Goal: Task Accomplishment & Management: Complete application form

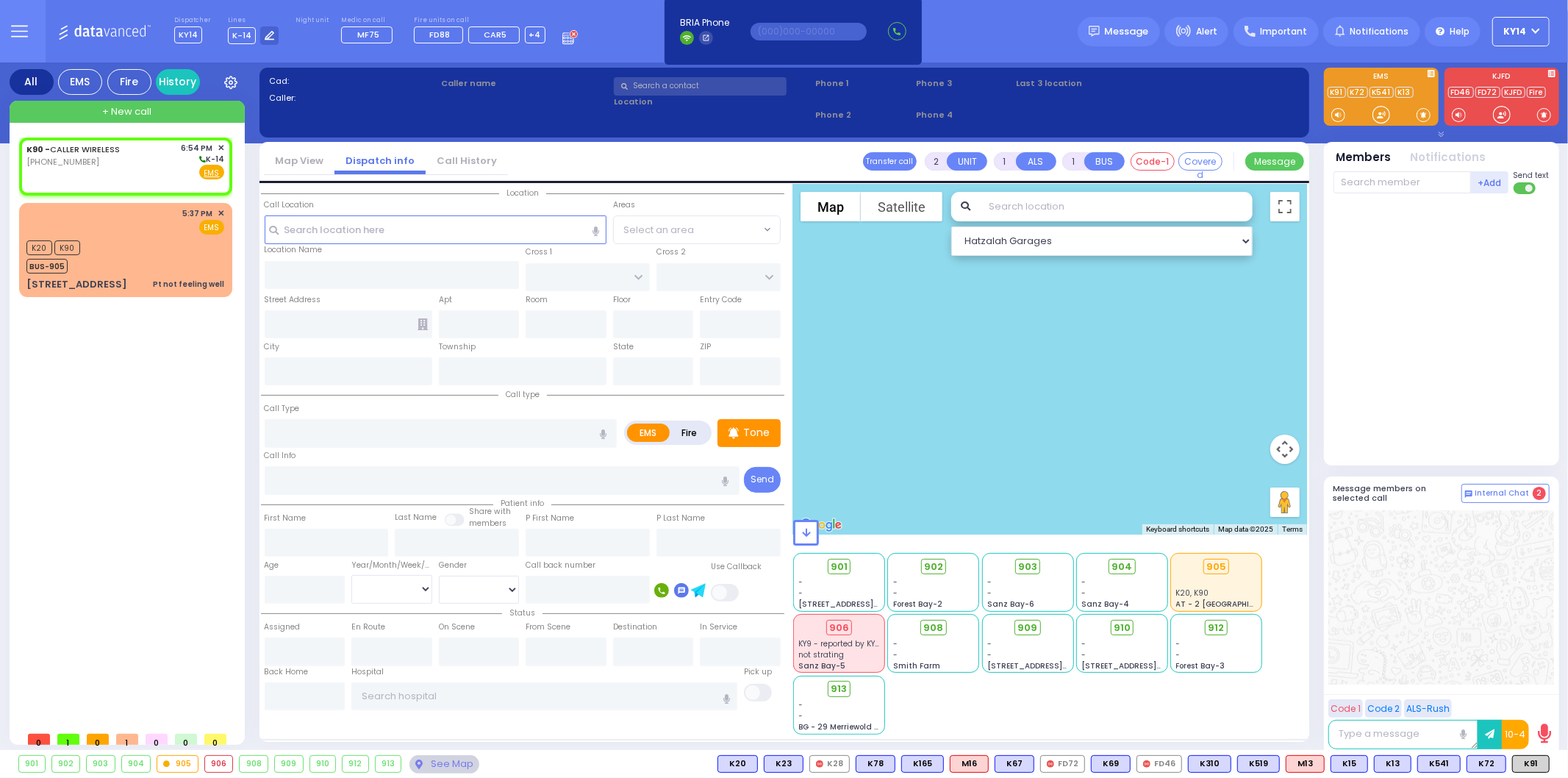
select select
radio input "true"
select select
type input "18:54"
select select "Hatzalah Garages"
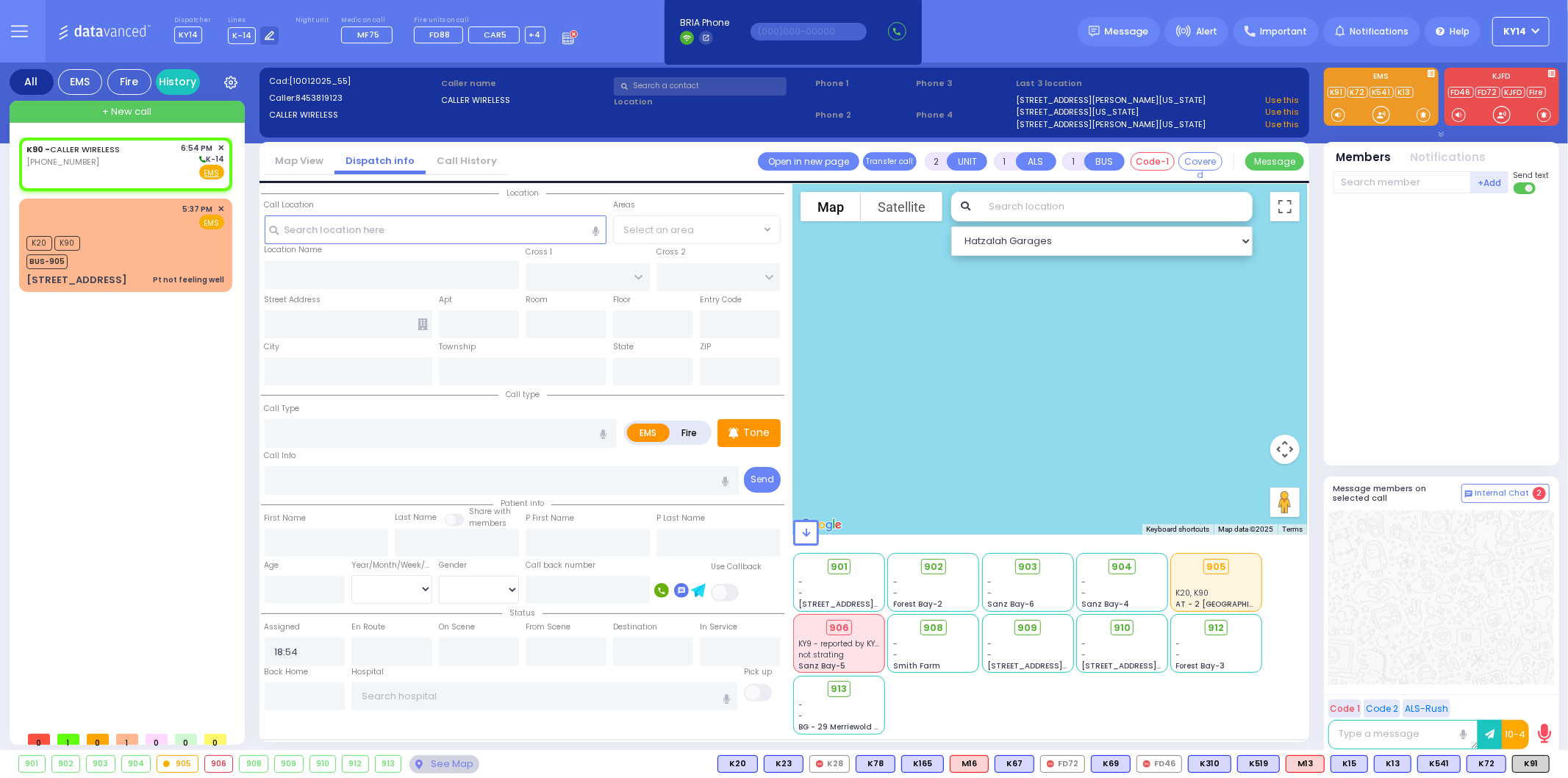
select select
radio input "true"
select select
select select "Hatzalah Garages"
select select
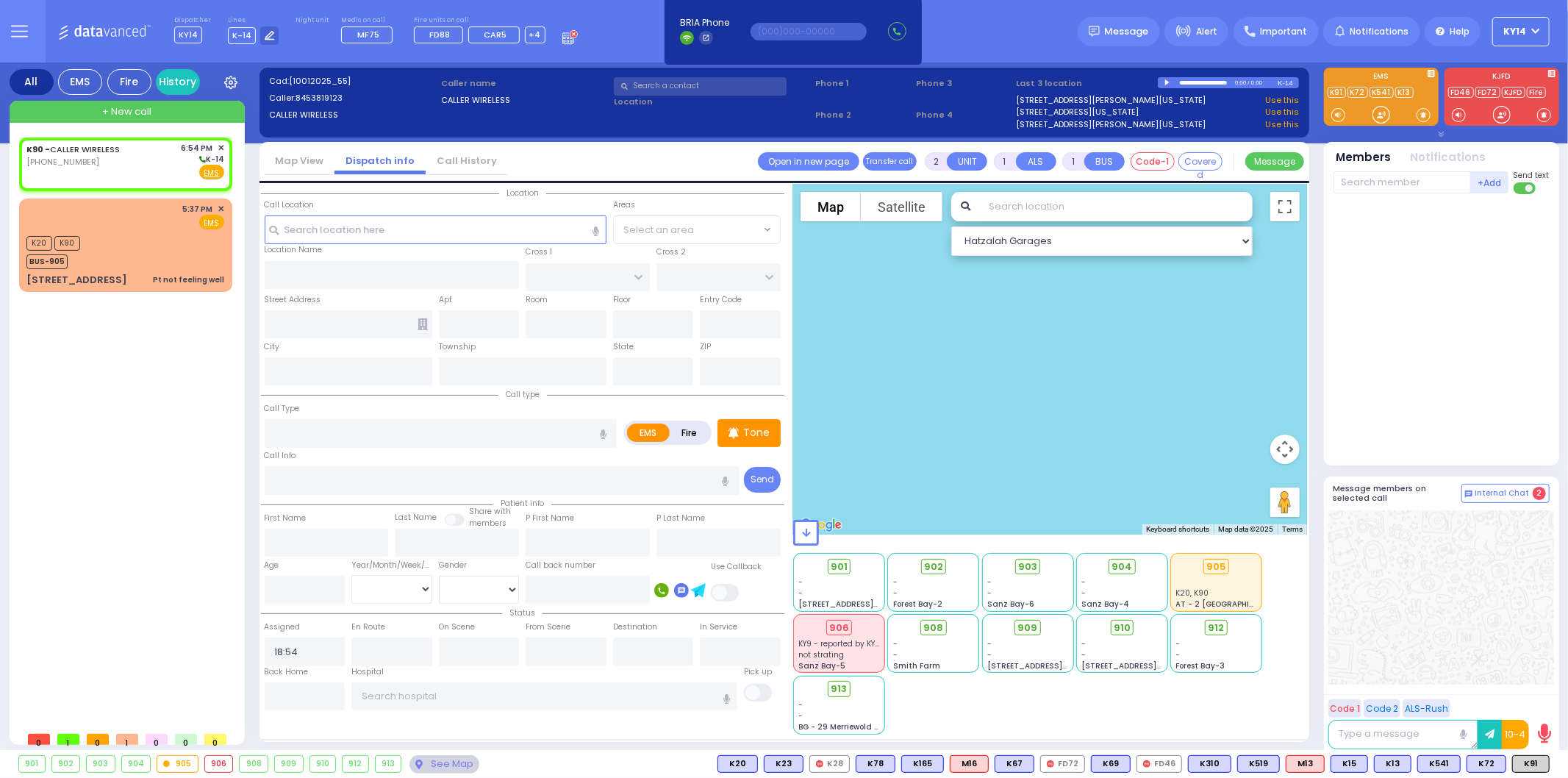
radio input "true"
select select
select select "Hatzalah Garages"
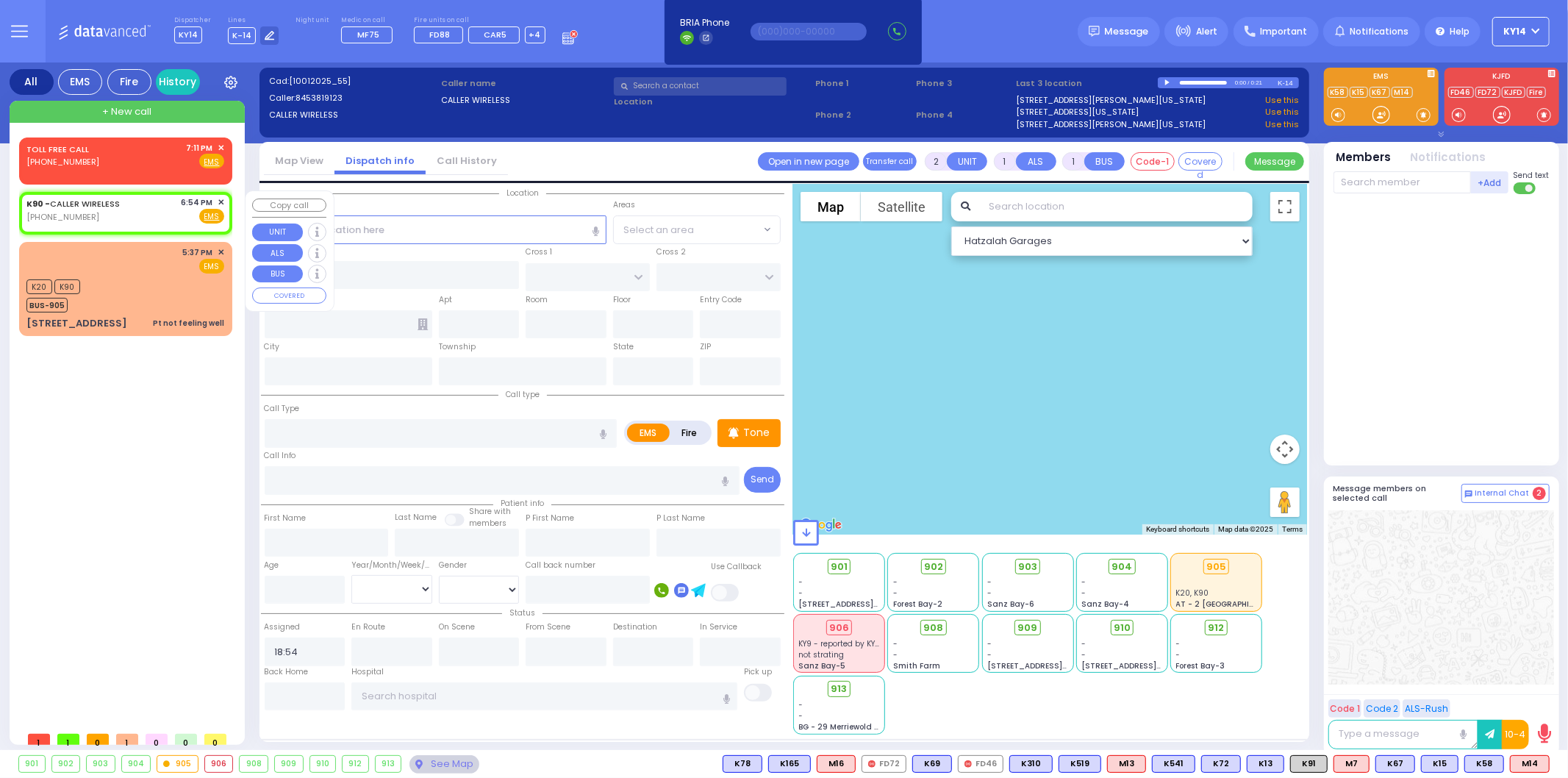
click at [221, 199] on span "✕" at bounding box center [220, 202] width 7 height 13
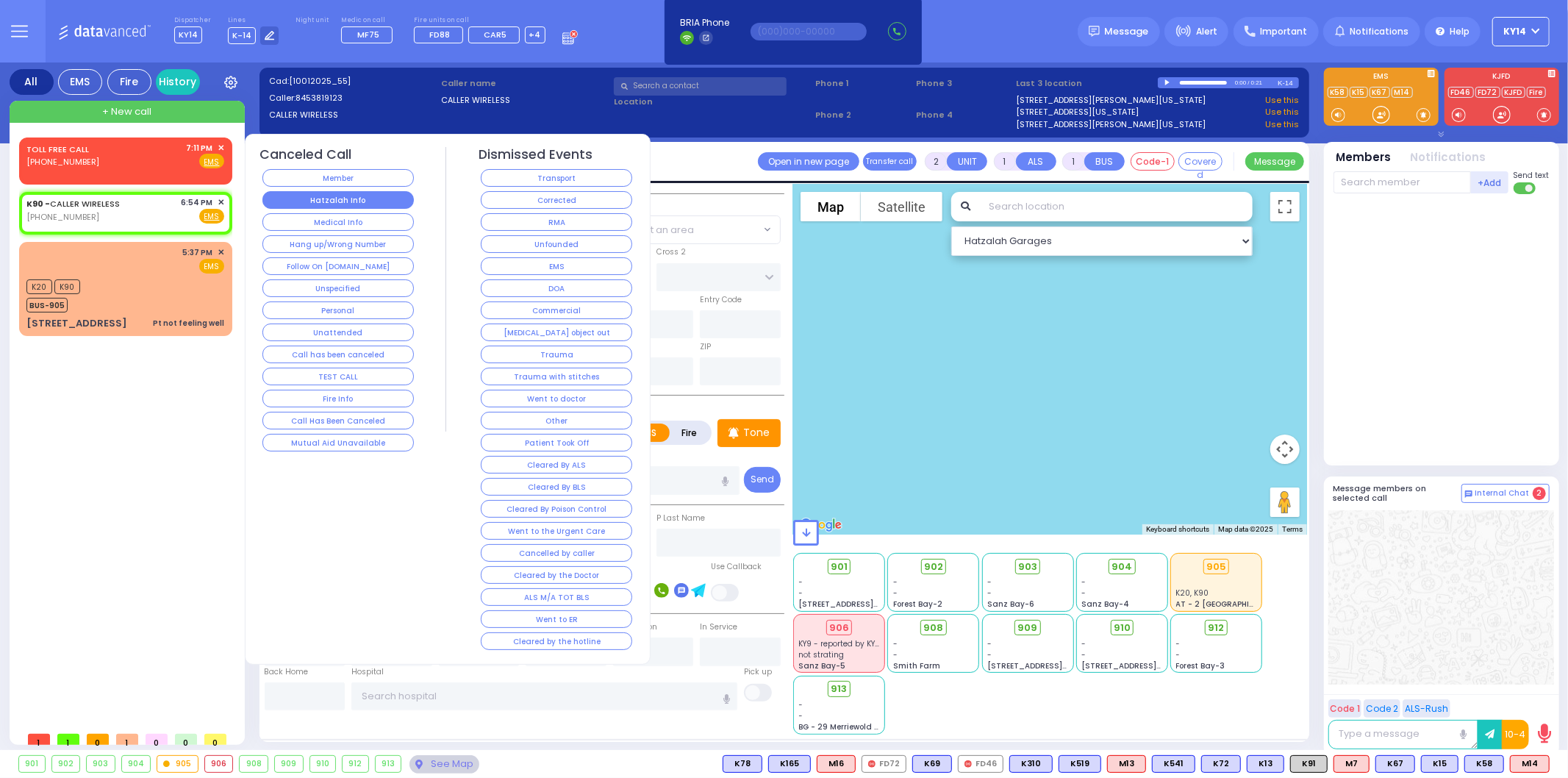
click at [307, 193] on button "Hatzalah Info" at bounding box center [337, 200] width 151 height 18
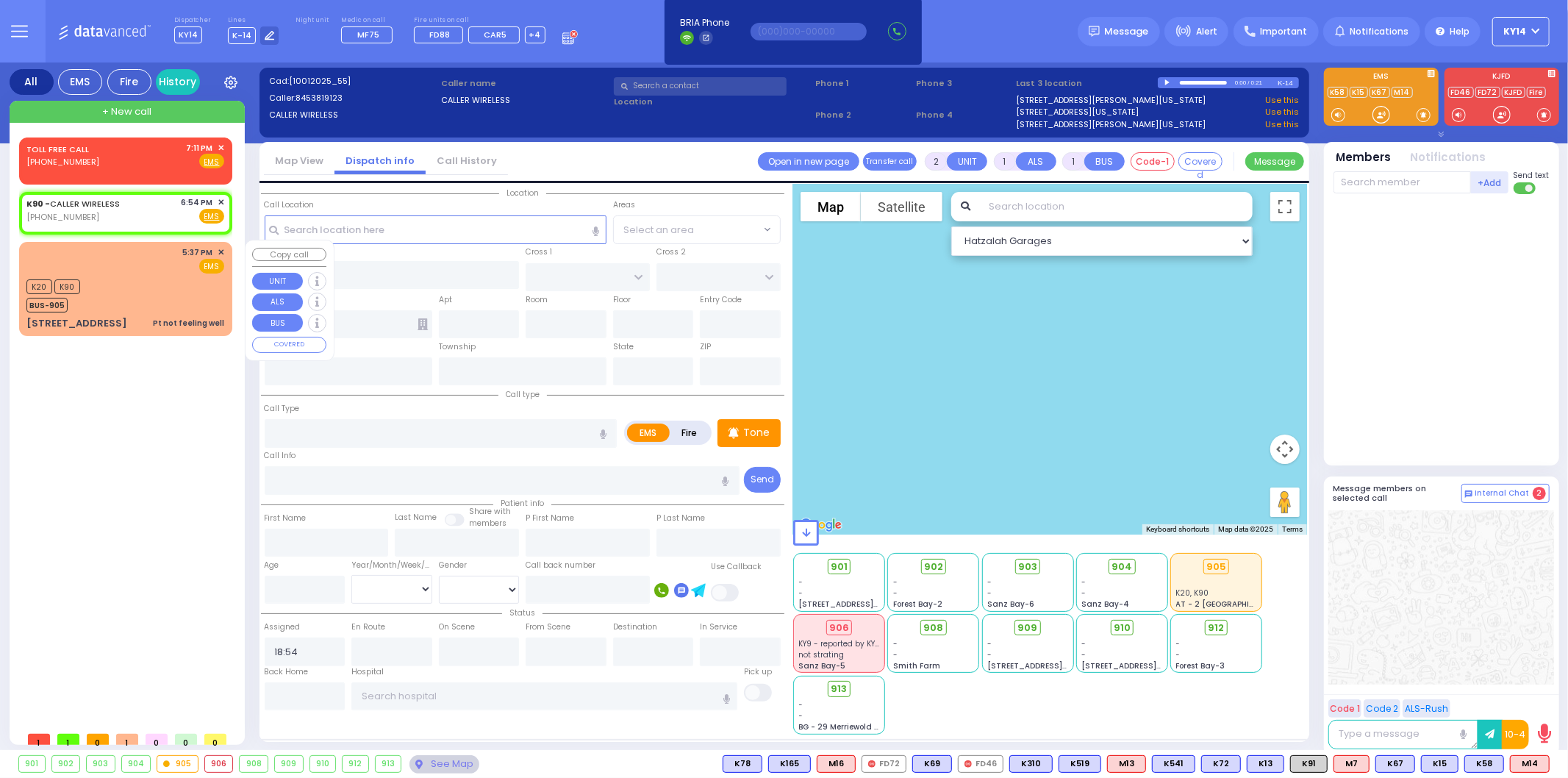
click at [150, 286] on div "K20 K90 BUS-905" at bounding box center [125, 294] width 198 height 37
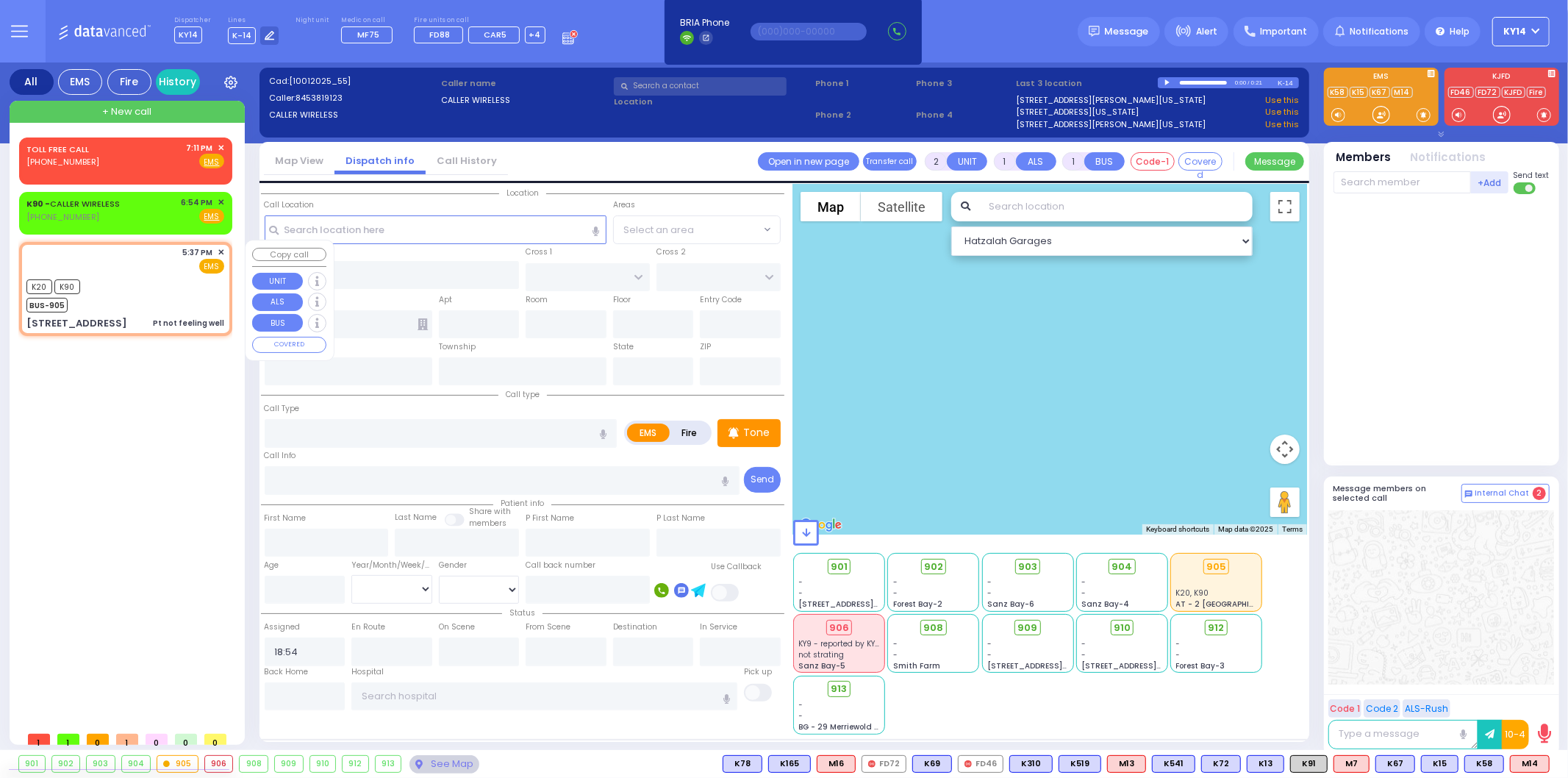
type input "1"
type input "0"
select select
type input "Pt not feeling well"
radio input "true"
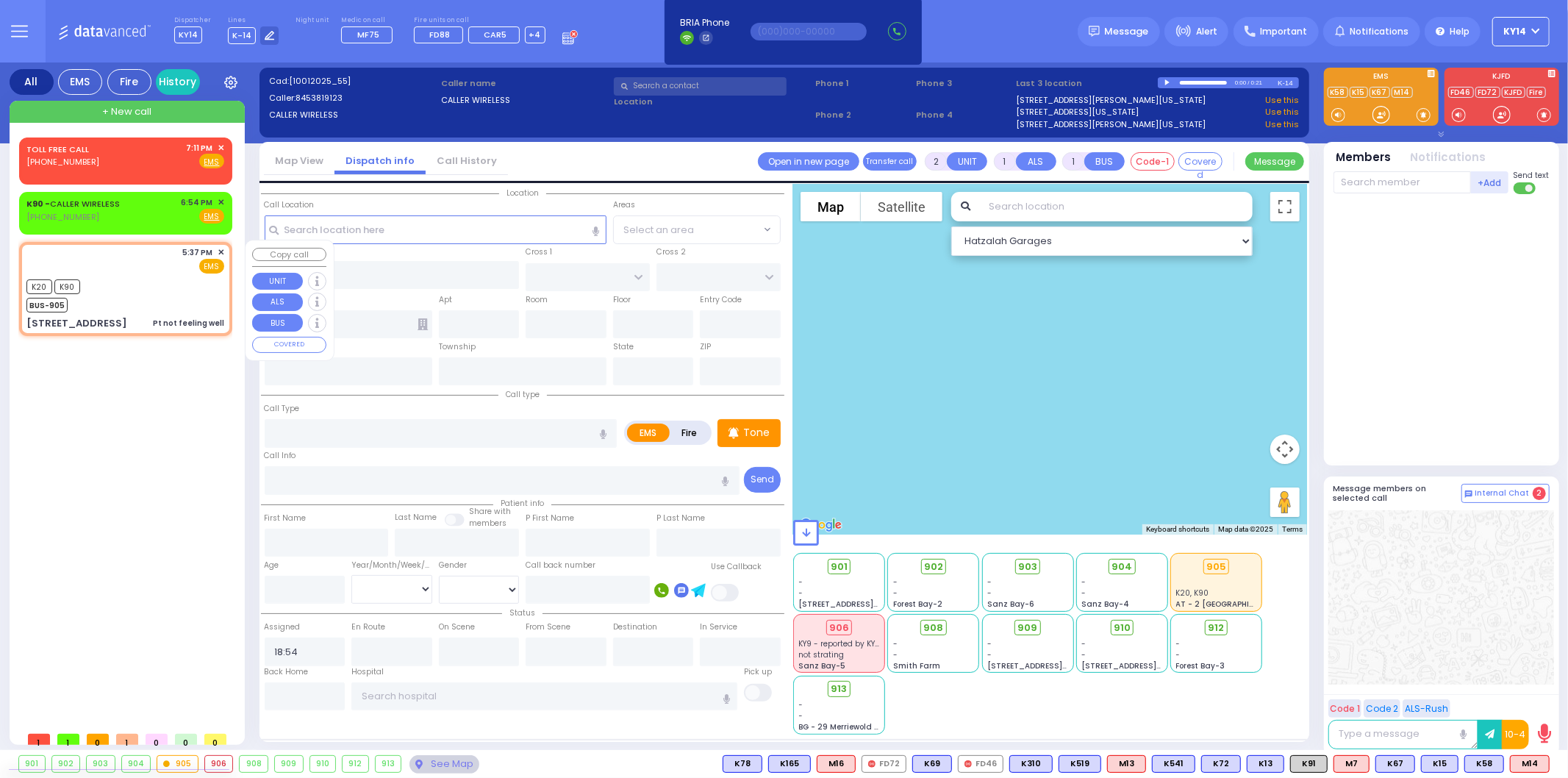
select select
type input "17:37"
type input "17:38"
select select "Hatzalah Garages"
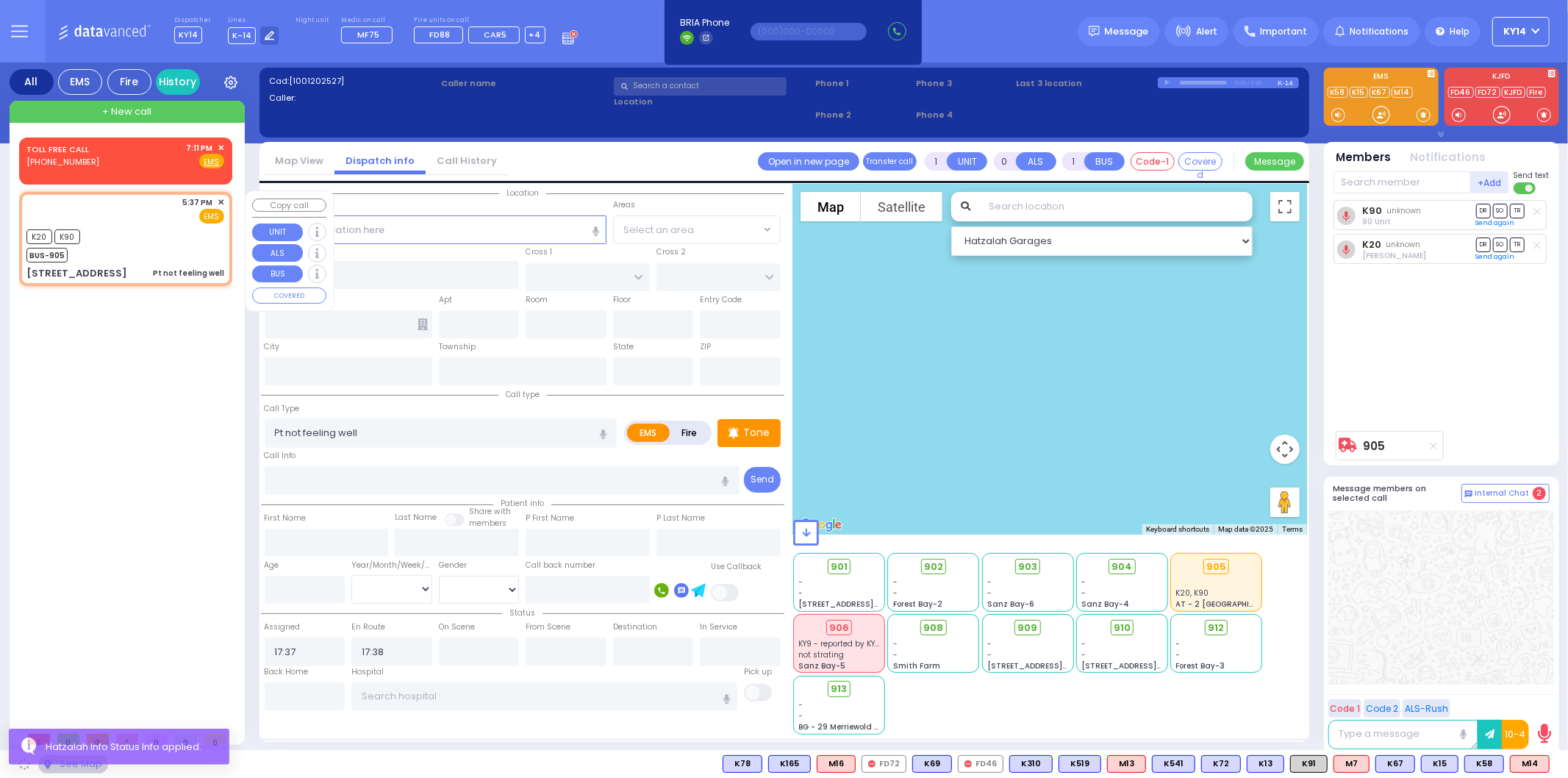
type input "APPALACHIAN NATIONAL SCENIC TRAIL"
type input "[STREET_ADDRESS]"
type input "[US_STATE]"
type input "10986"
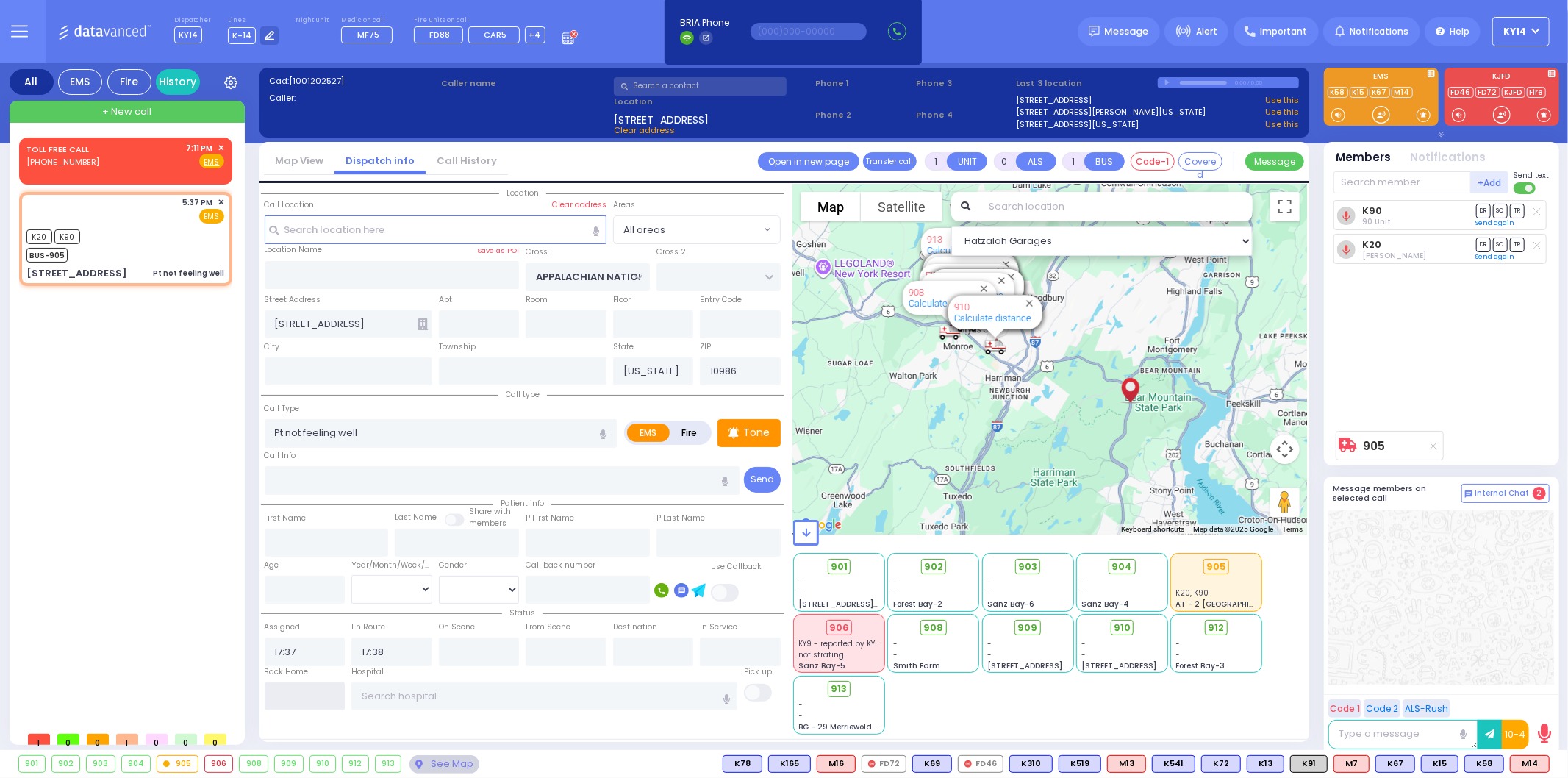
click at [310, 694] on input "text" at bounding box center [305, 696] width 81 height 28
click at [307, 691] on input "text" at bounding box center [305, 696] width 81 height 28
click at [307, 690] on input "text" at bounding box center [305, 696] width 81 height 28
type input "19:11"
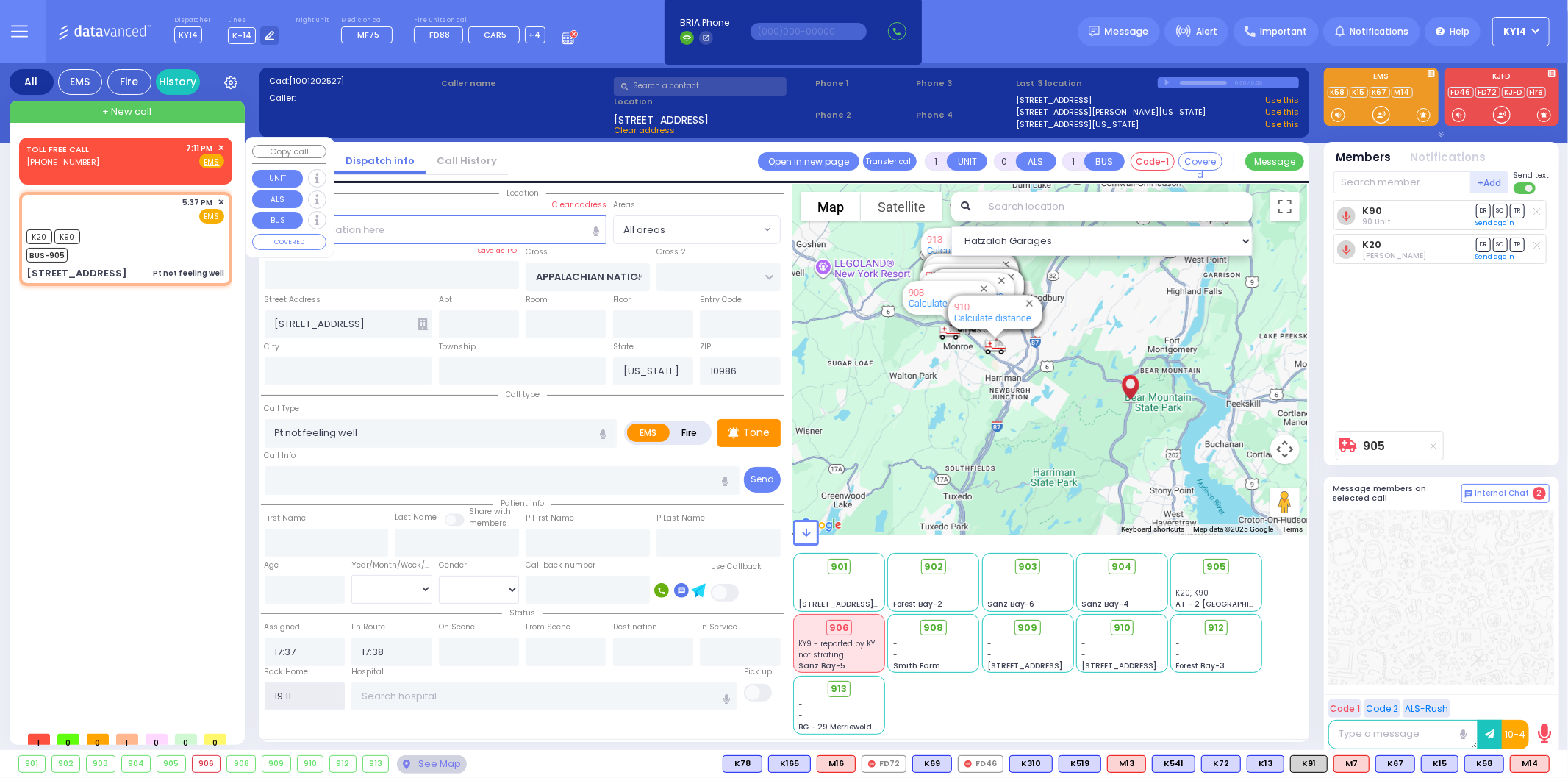
select select
radio input "true"
select select
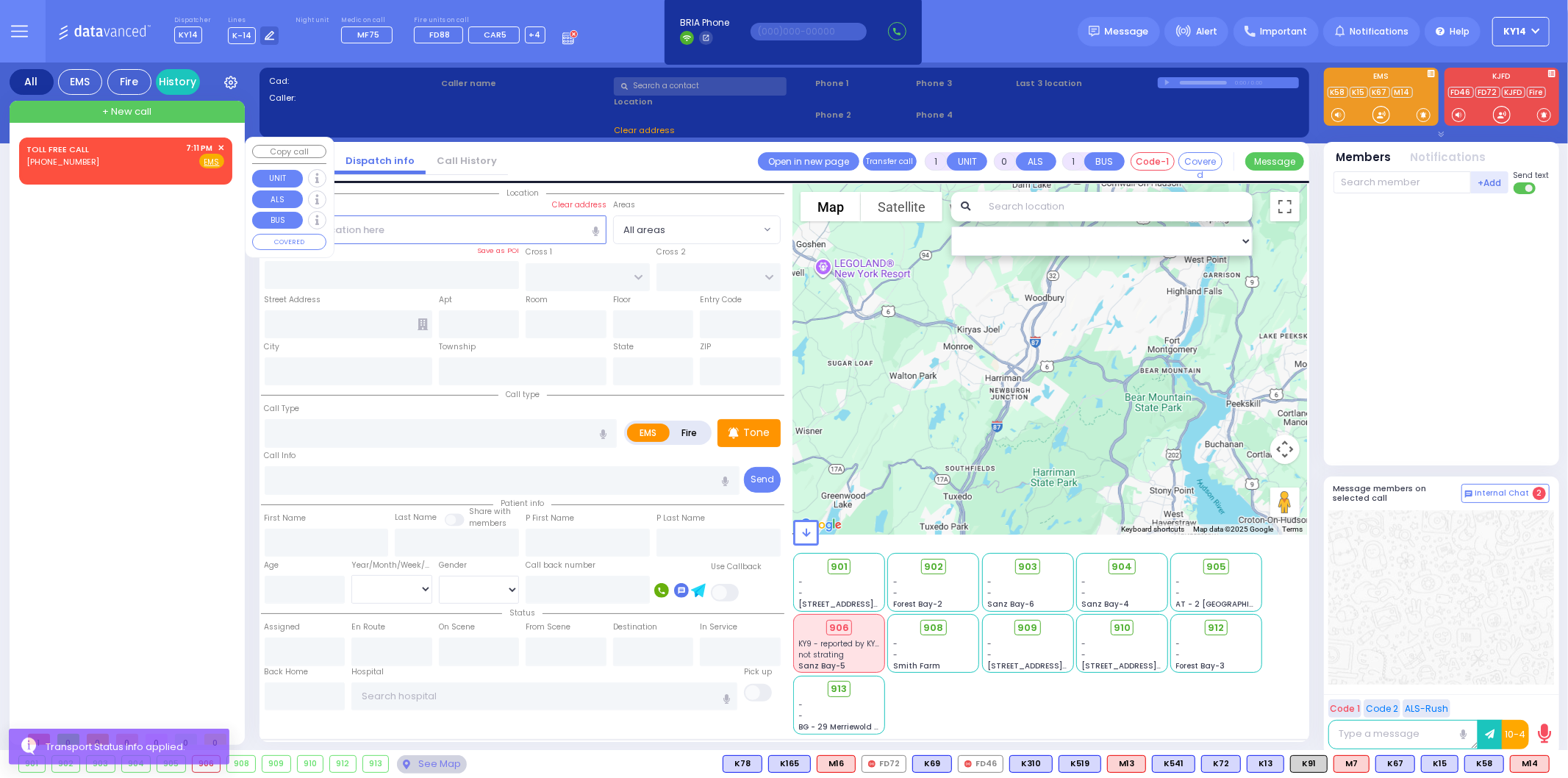
click at [222, 147] on span "✕" at bounding box center [220, 148] width 7 height 13
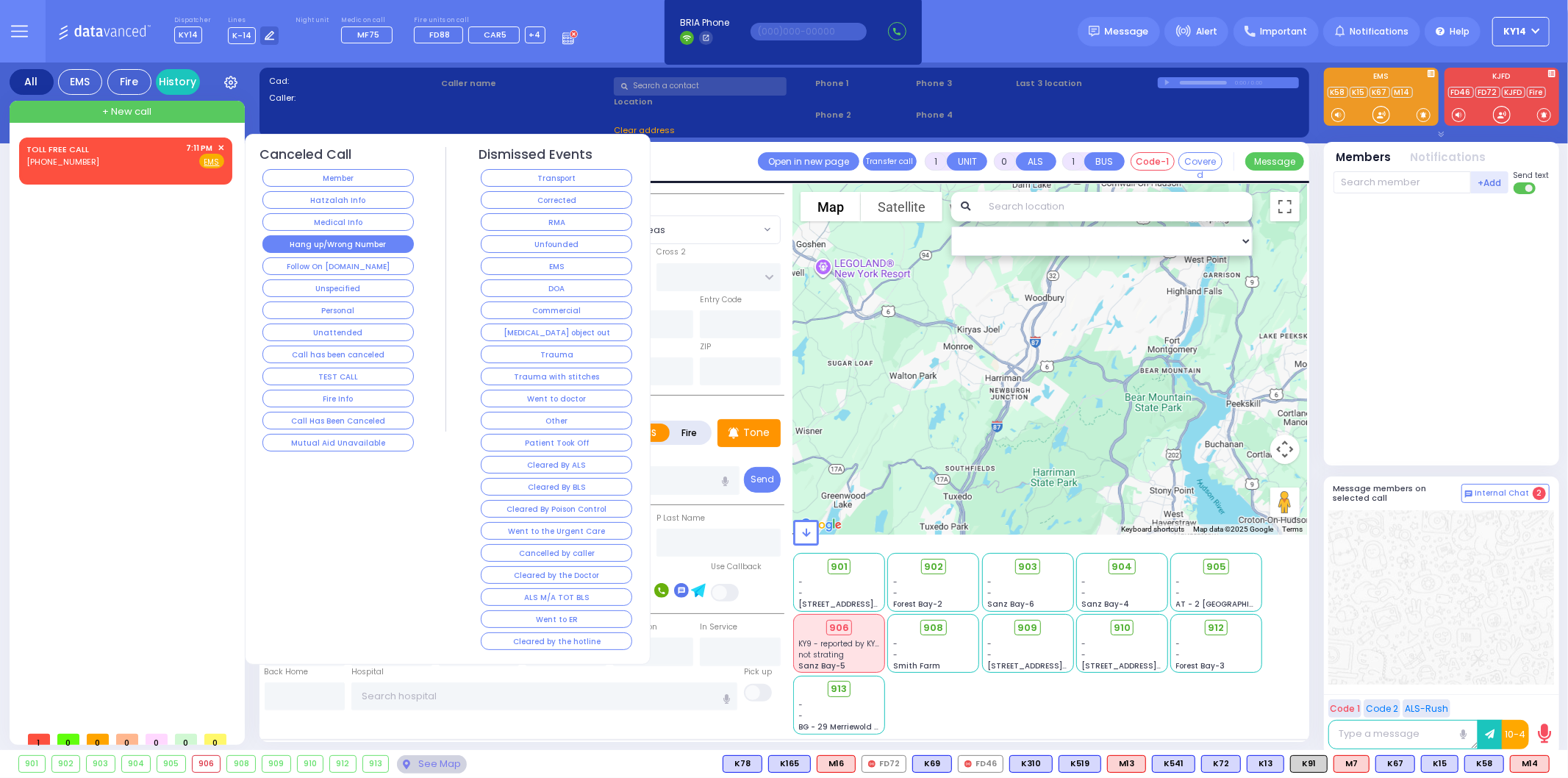
click at [333, 244] on button "Hang up/Wrong Number" at bounding box center [337, 244] width 151 height 18
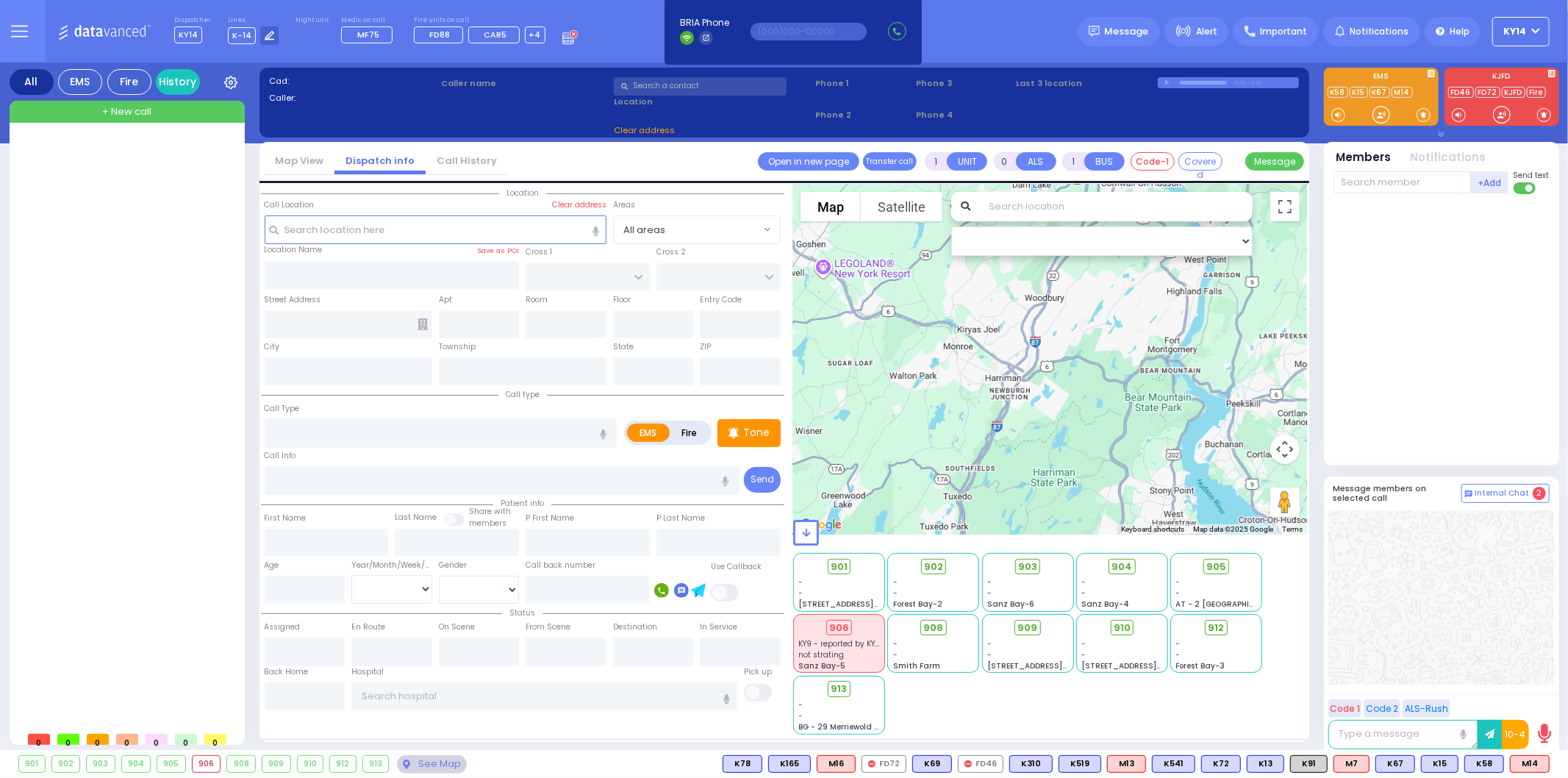
click at [62, 262] on div at bounding box center [129, 431] width 219 height 587
